Goal: Task Accomplishment & Management: Manage account settings

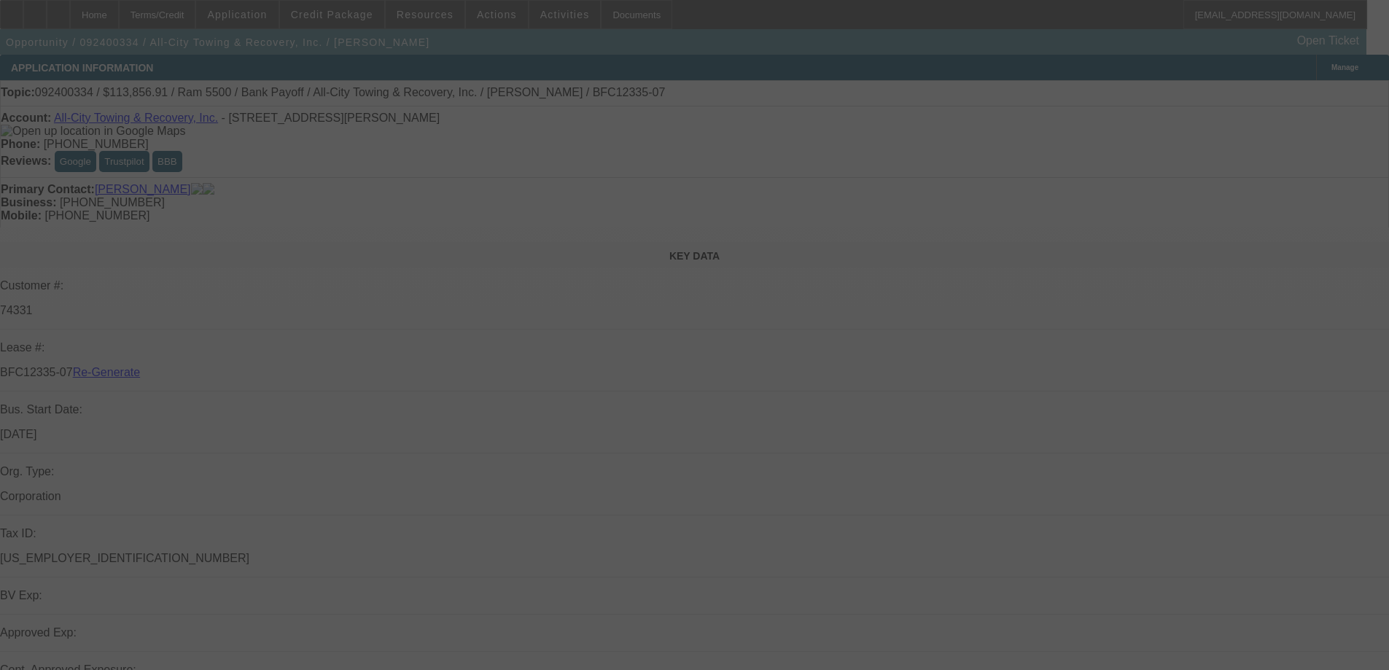
select select "4"
select select "0"
select select "6"
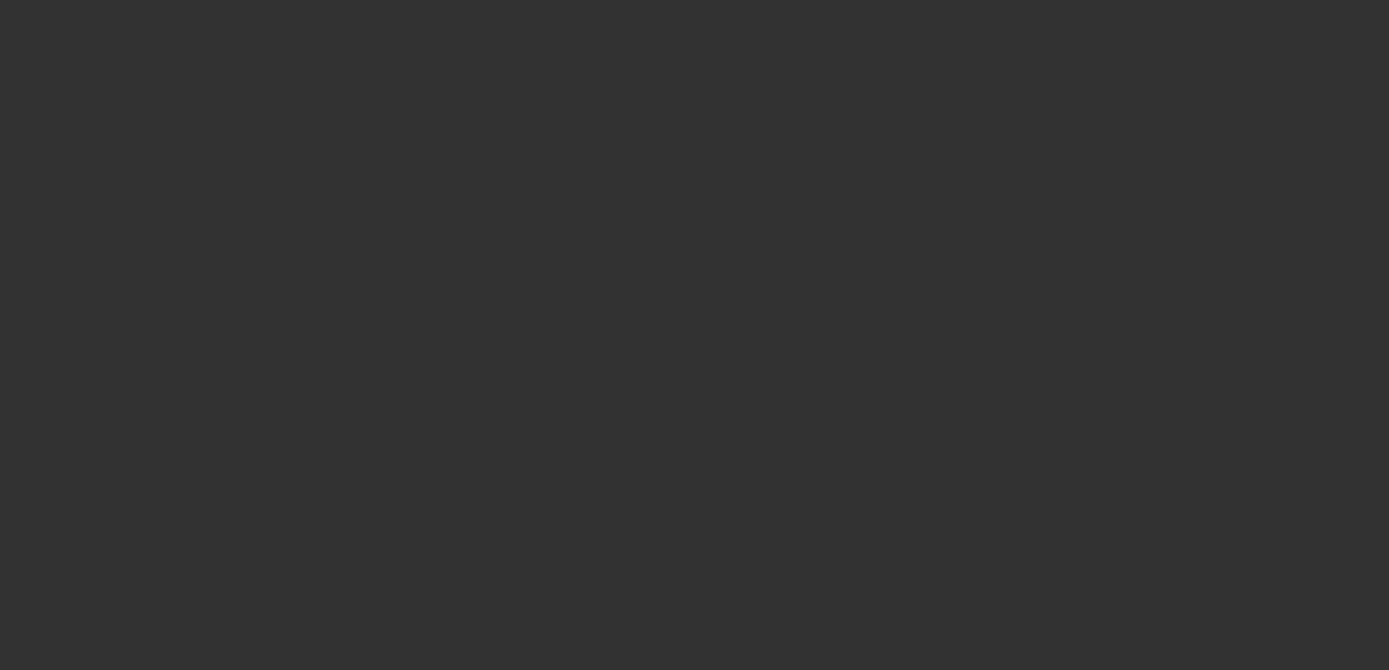
select select "3"
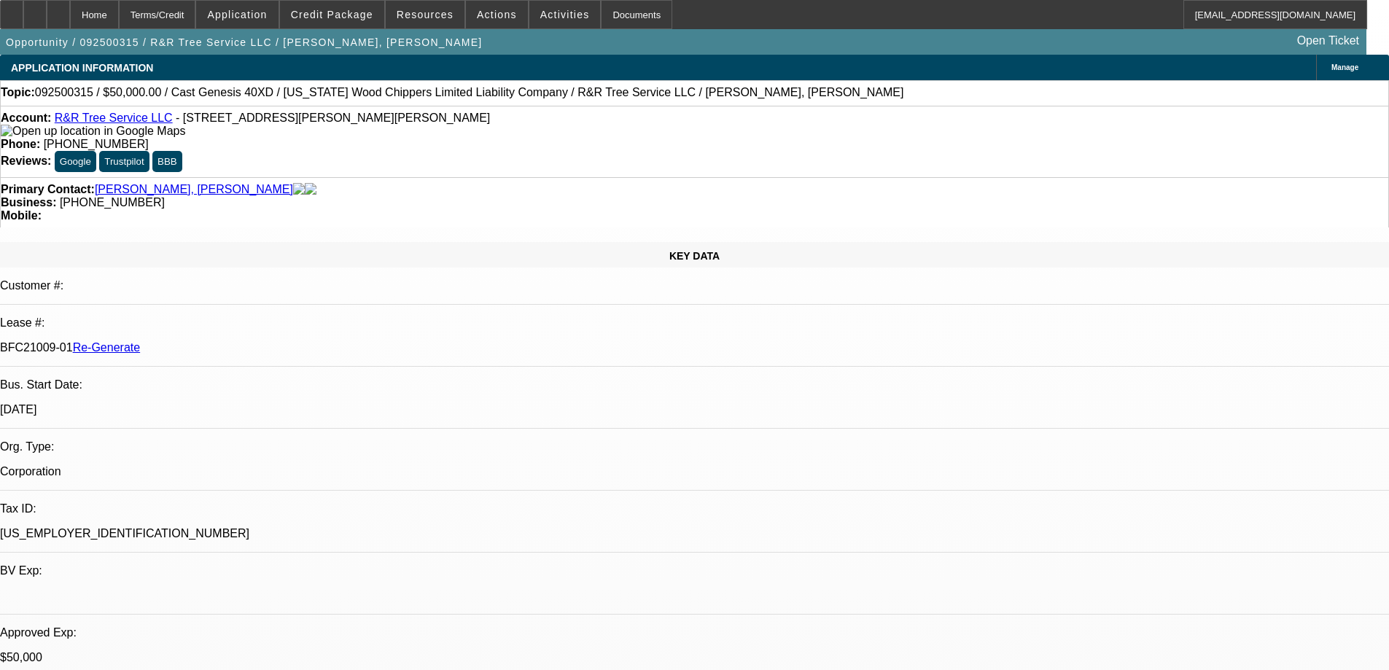
select select "0"
select select "6"
click at [438, 21] on span at bounding box center [425, 14] width 79 height 35
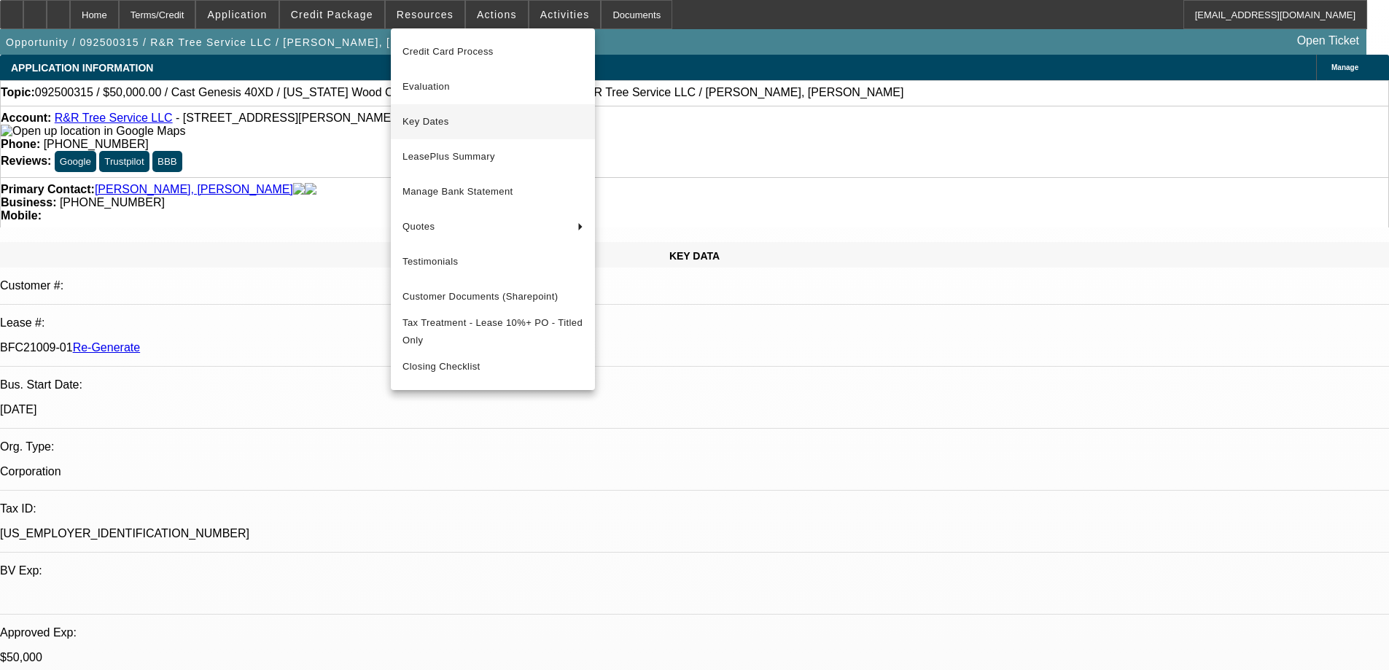
click at [417, 131] on button "Key Dates" at bounding box center [493, 121] width 204 height 35
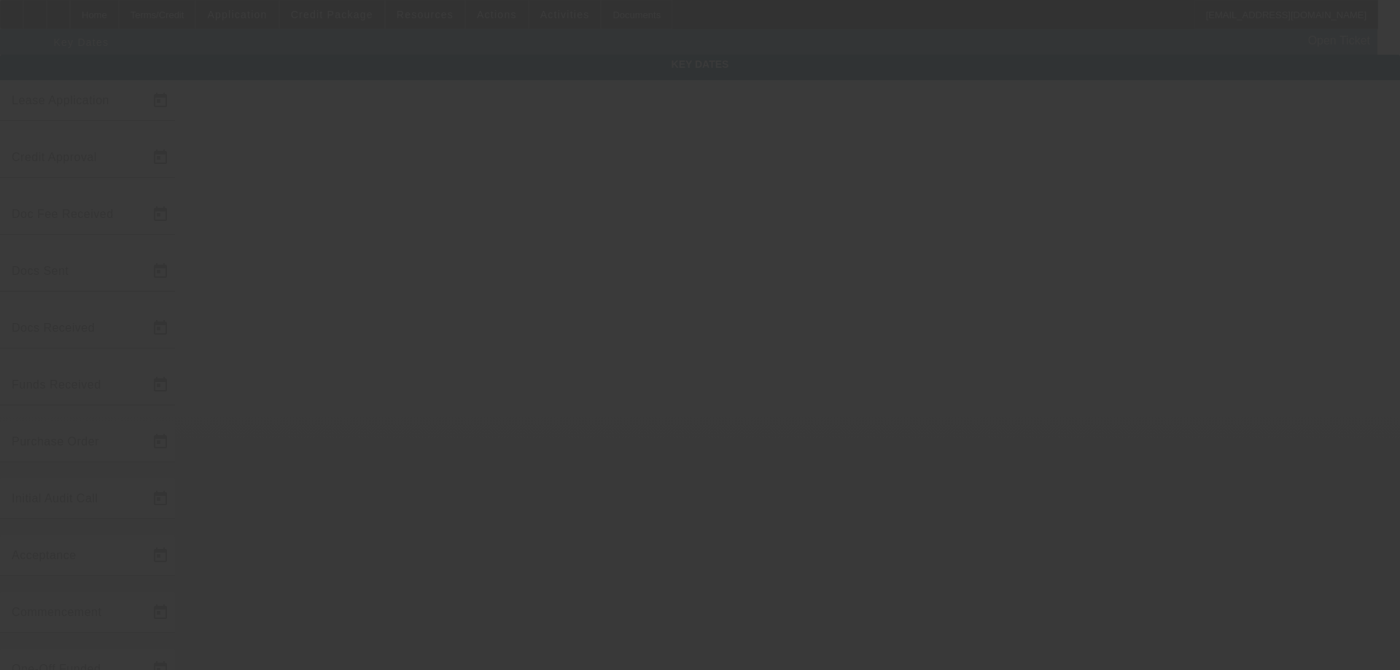
type input "9/15/2025"
type input "9/16/2025"
type input "9/17/2025"
type input "9/18/2025"
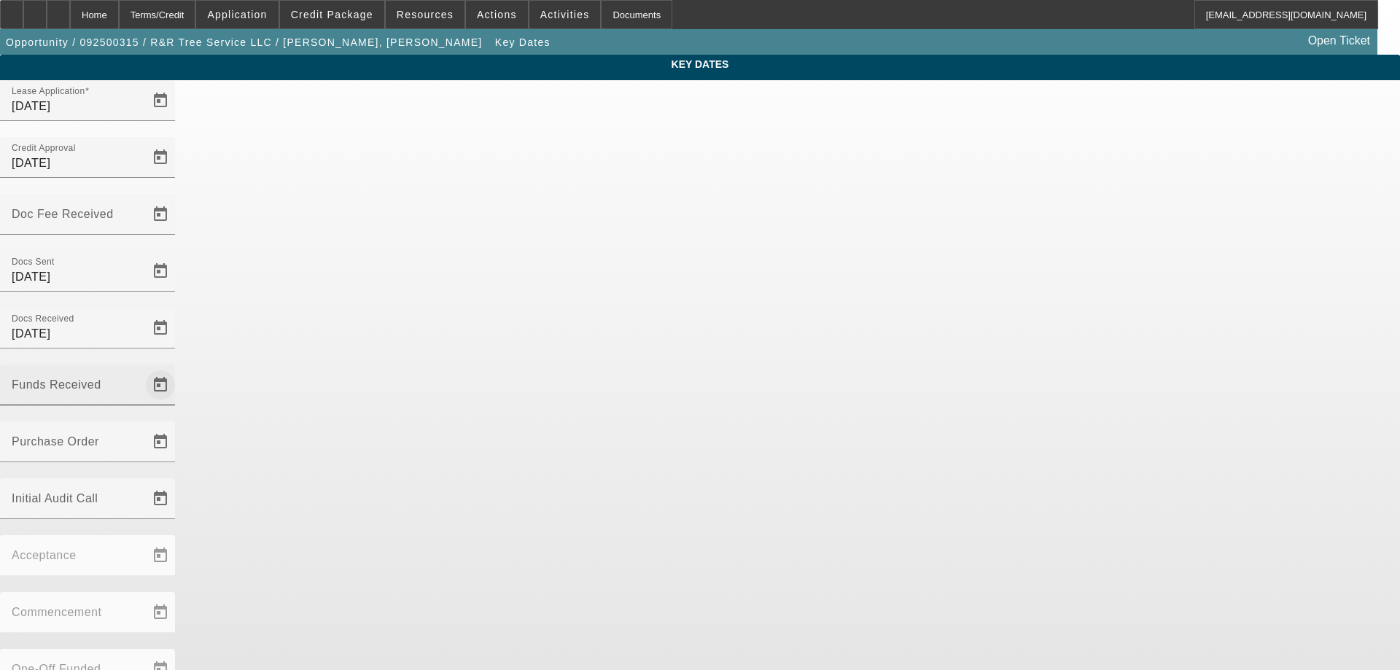
click at [178, 368] on span "Open calendar" at bounding box center [160, 385] width 35 height 35
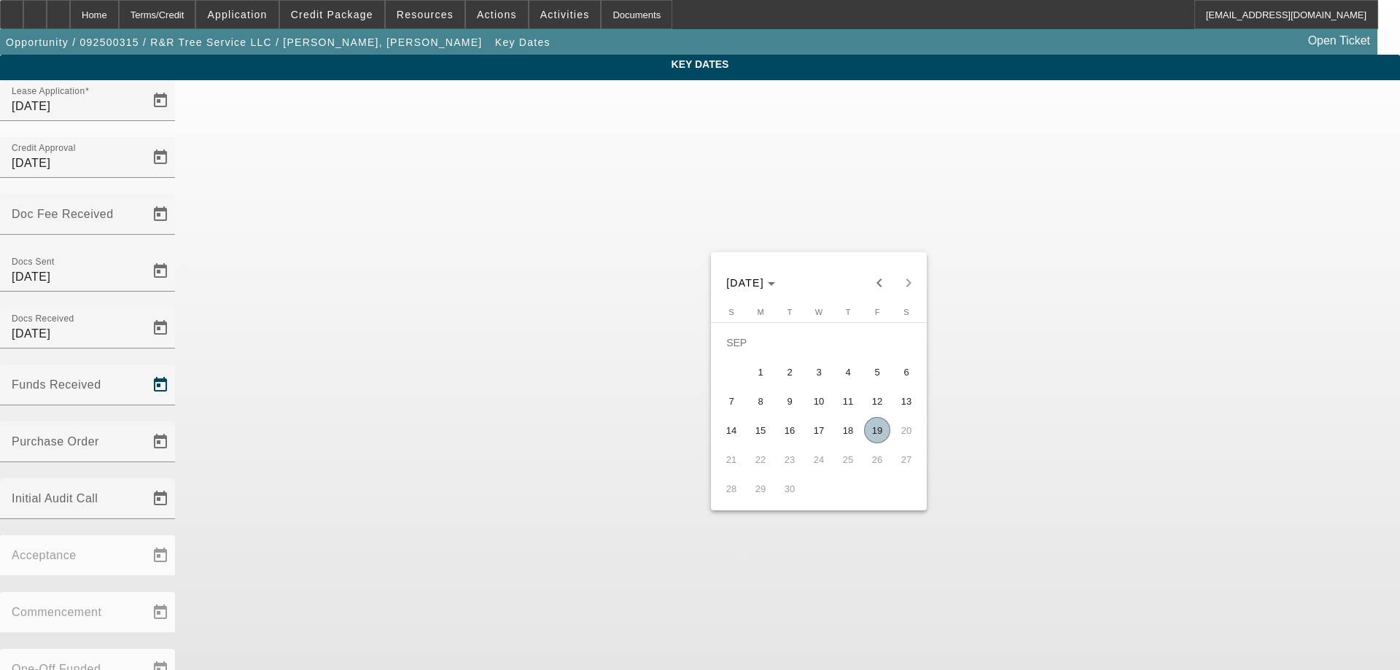
click at [878, 438] on span "19" at bounding box center [877, 430] width 26 height 26
type input "9/19/2025"
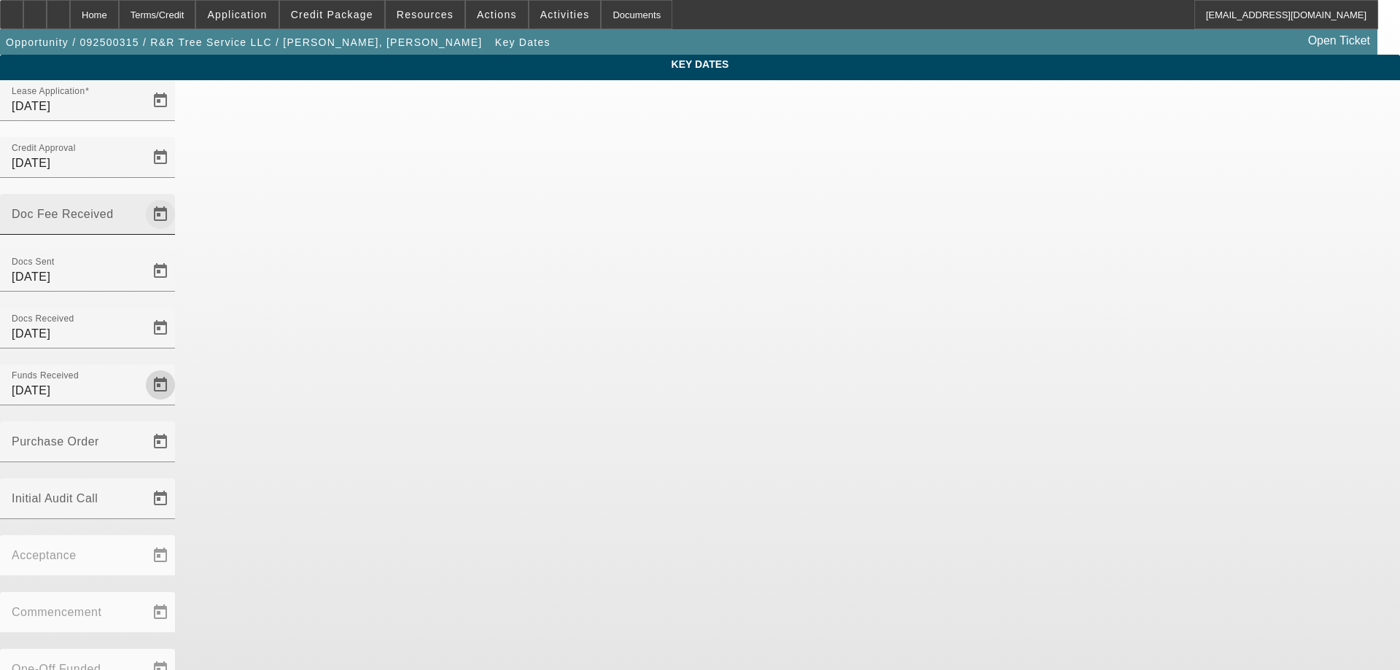
click at [178, 197] on span "Open calendar" at bounding box center [160, 214] width 35 height 35
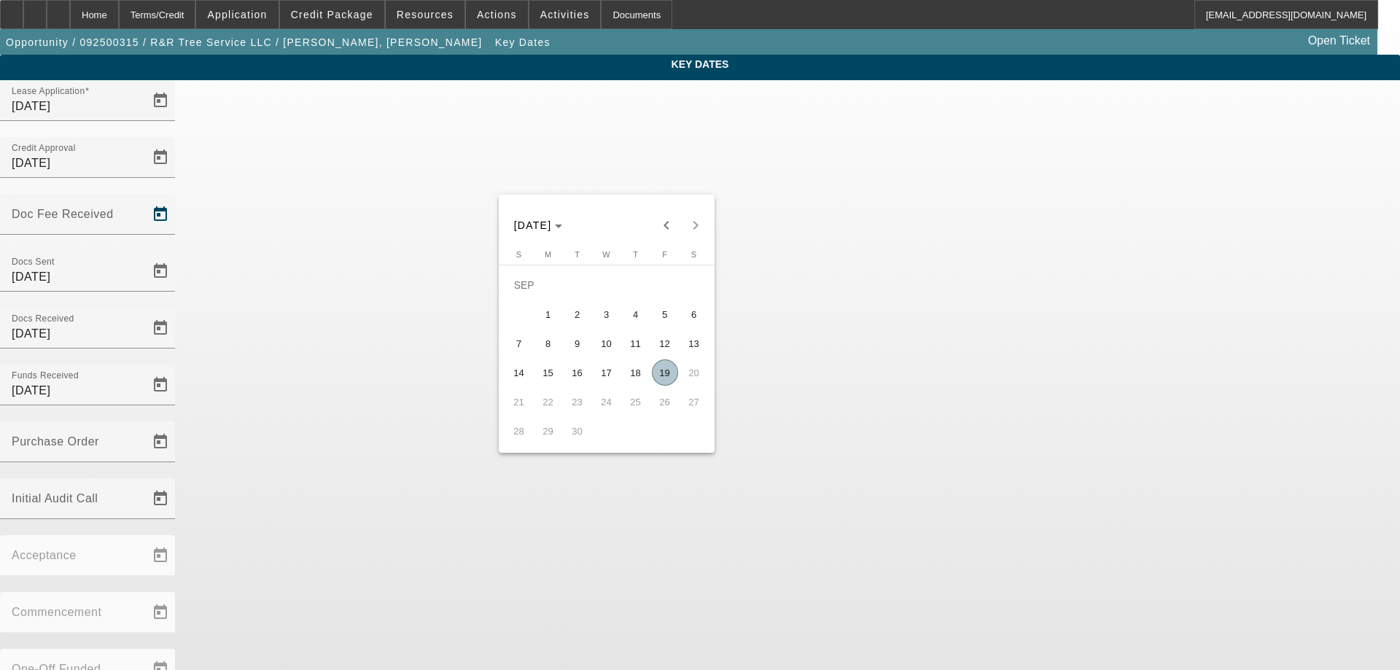
click at [659, 376] on span "19" at bounding box center [665, 373] width 26 height 26
type input "9/19/2025"
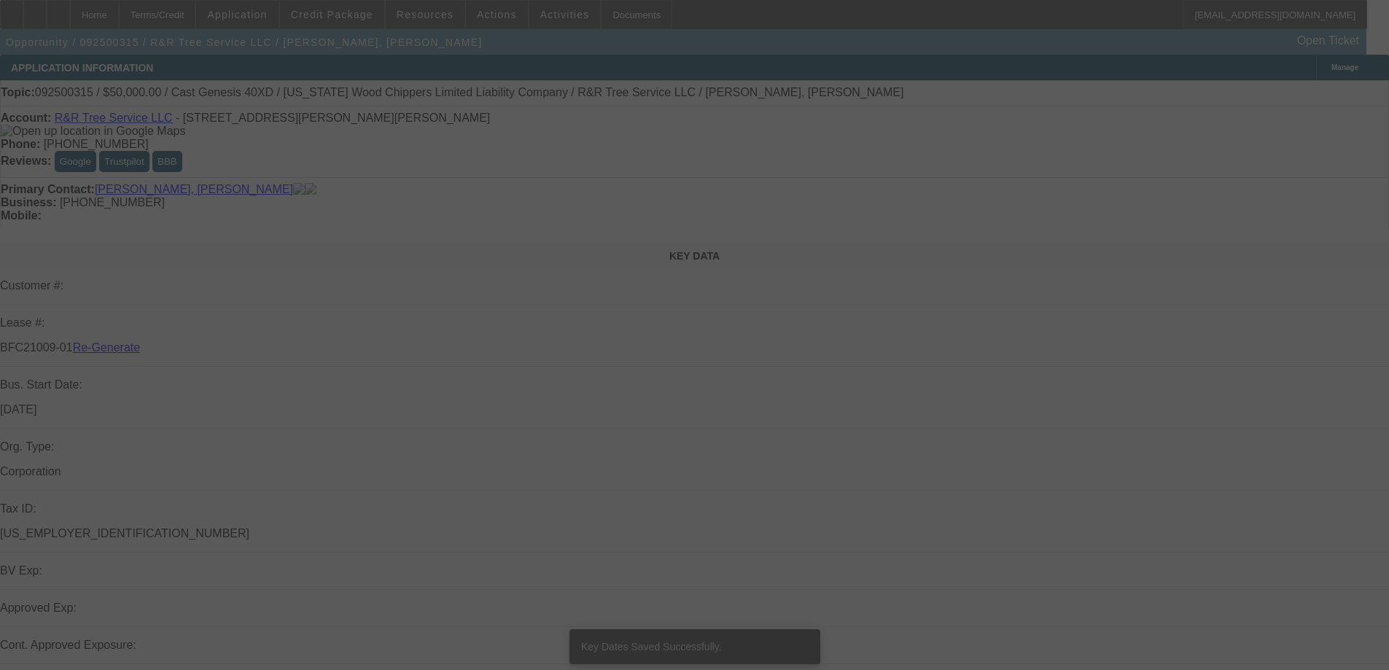
select select "3"
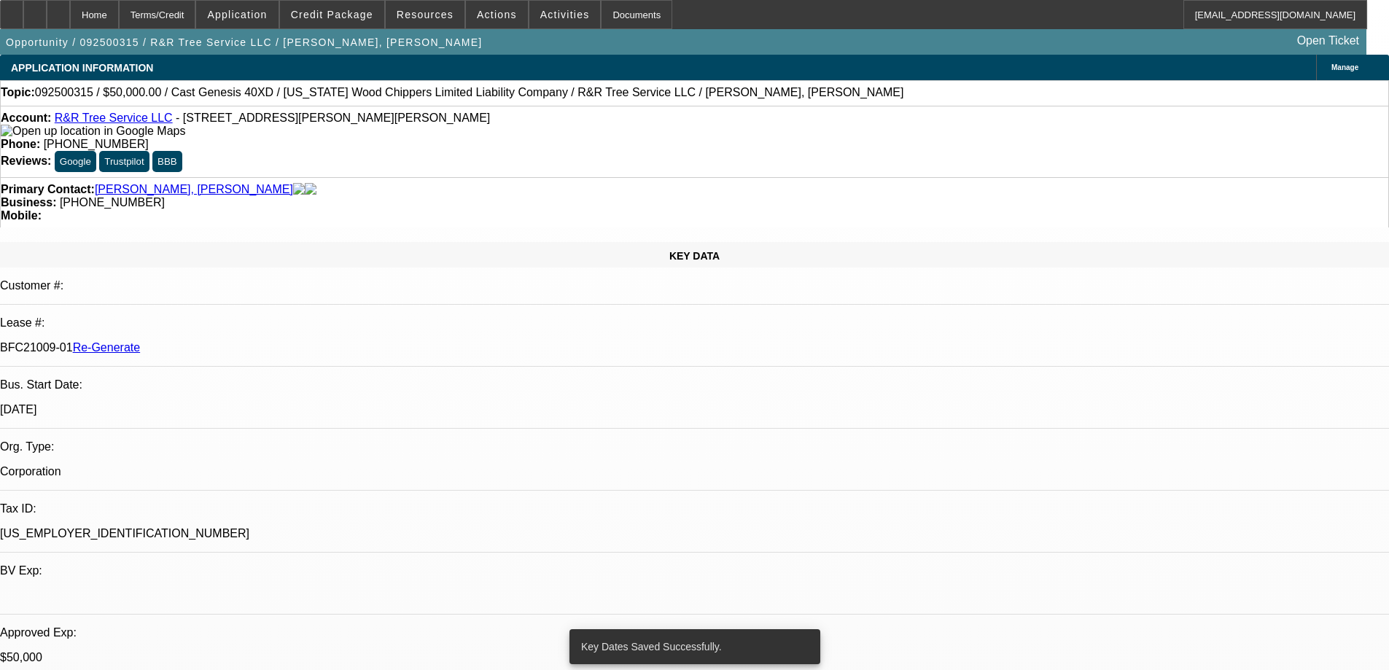
select select "0"
select select "6"
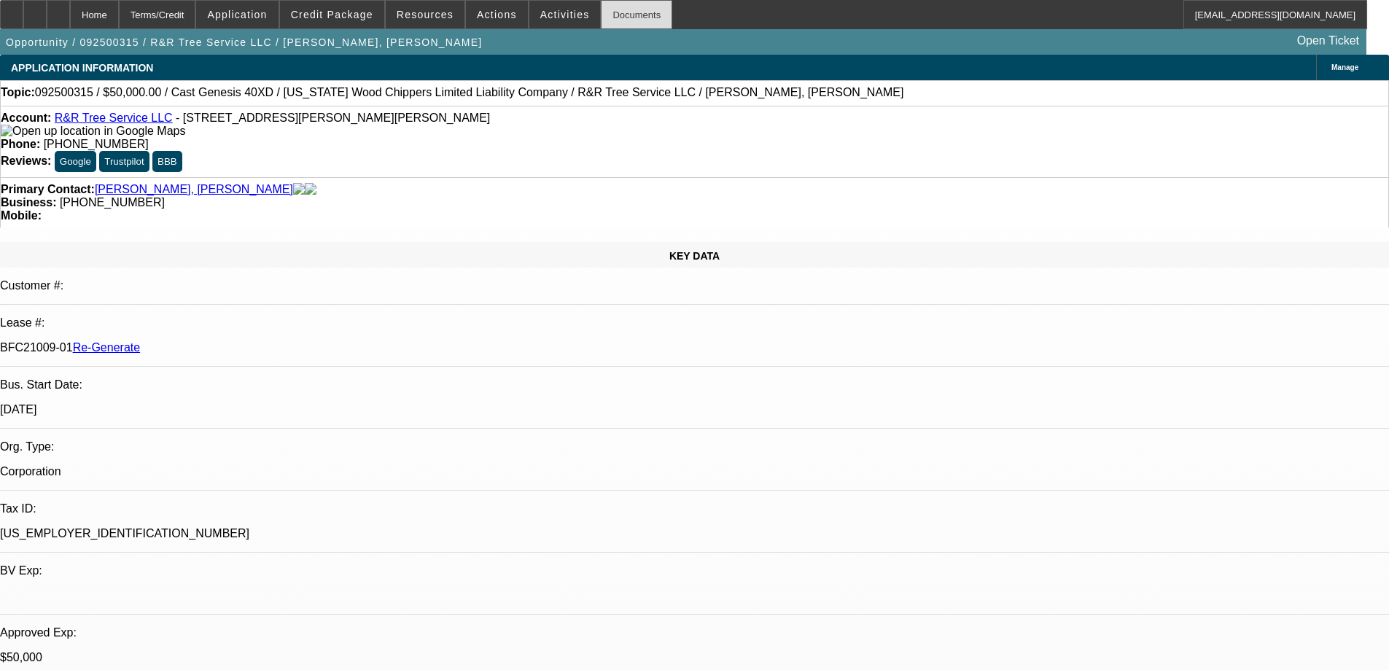
click at [602, 23] on div "Documents" at bounding box center [636, 14] width 71 height 29
